Goal: Check status: Check status

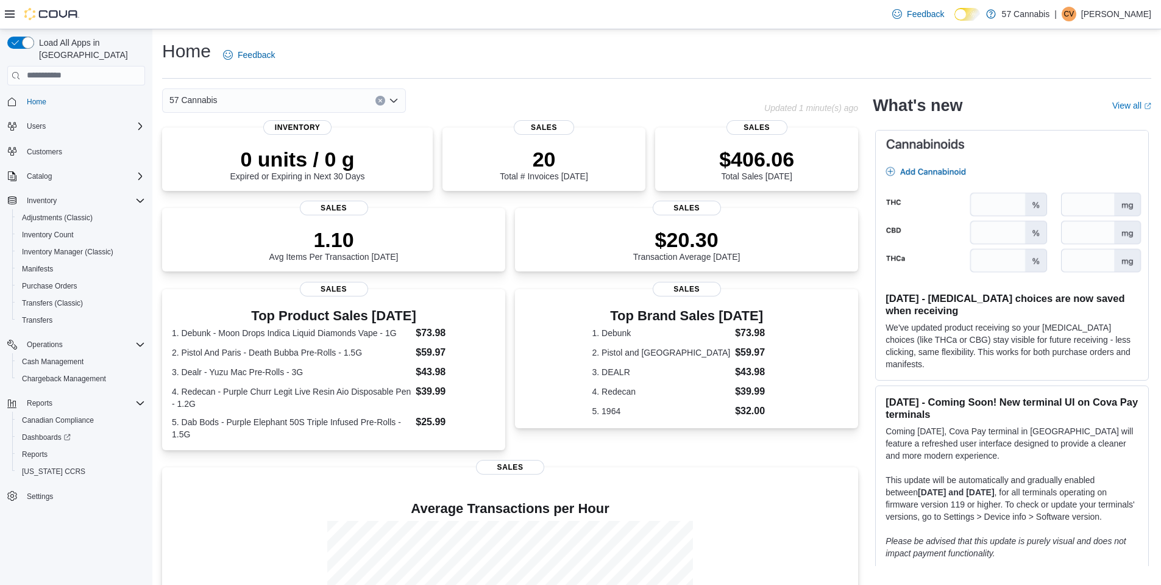
click at [1005, 196] on img at bounding box center [1012, 206] width 273 height 152
click at [593, 160] on div "20 Total # Invoices [DATE]" at bounding box center [543, 160] width 183 height 39
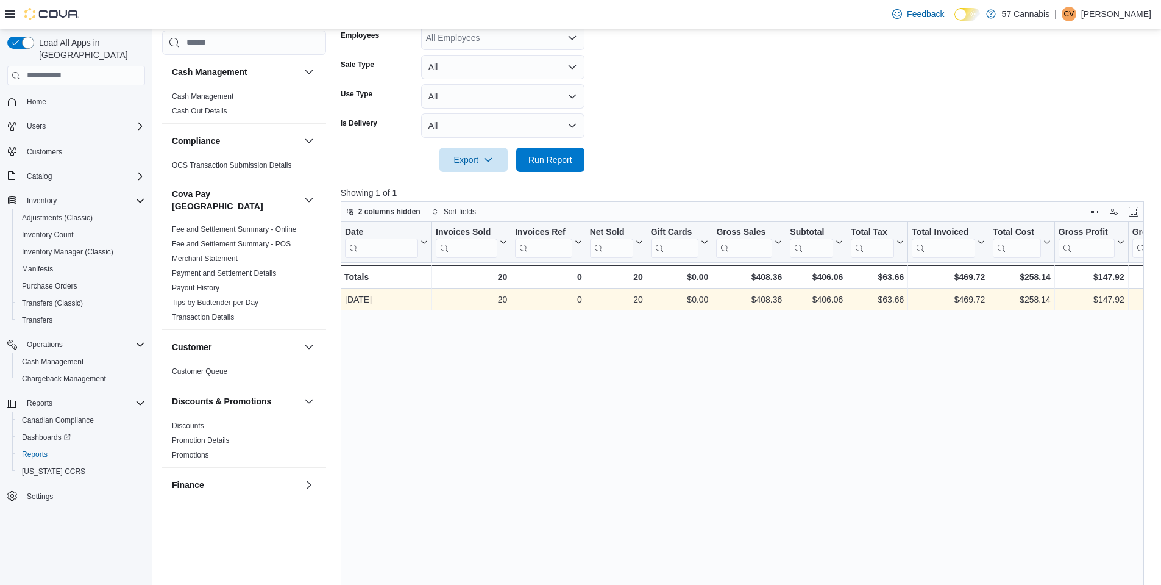
scroll to position [305, 0]
